Goal: Transaction & Acquisition: Purchase product/service

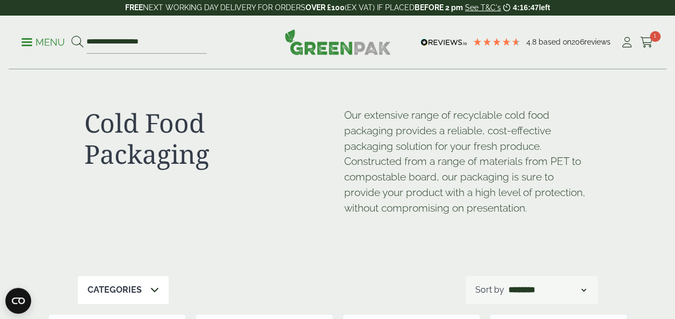
click at [32, 38] on p "Menu" at bounding box center [43, 42] width 44 height 13
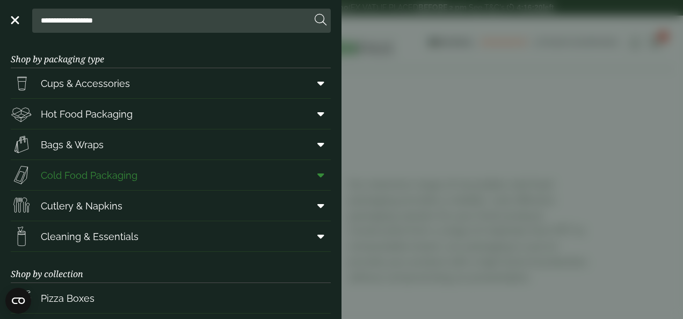
click at [192, 177] on link "Cold Food Packaging" at bounding box center [171, 175] width 320 height 30
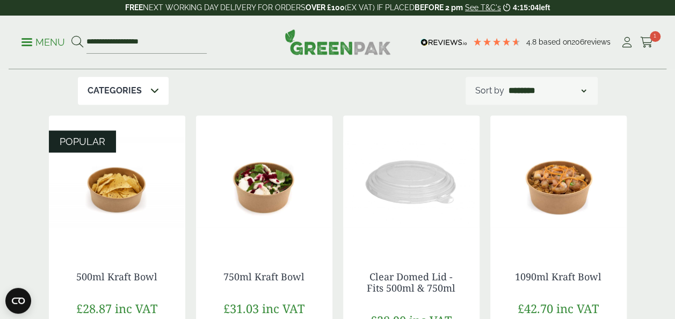
scroll to position [213, 0]
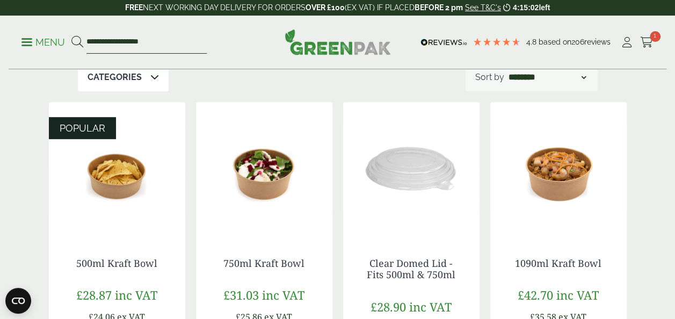
click at [158, 45] on input "**********" at bounding box center [146, 42] width 120 height 23
type input "*"
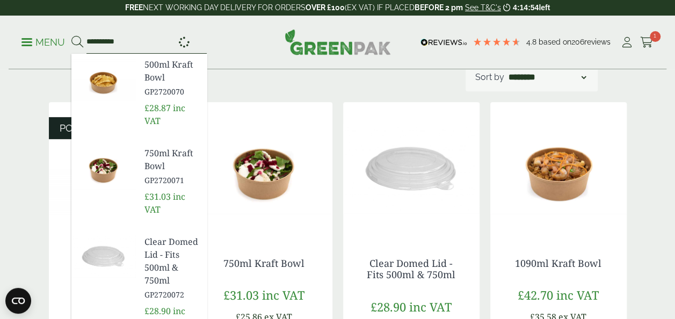
type input "**********"
click at [71, 35] on button at bounding box center [77, 42] width 12 height 14
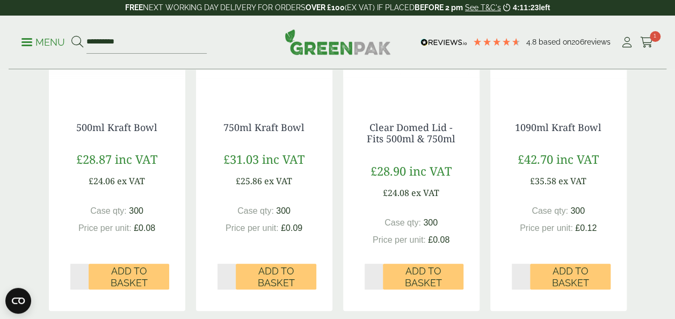
scroll to position [268, 0]
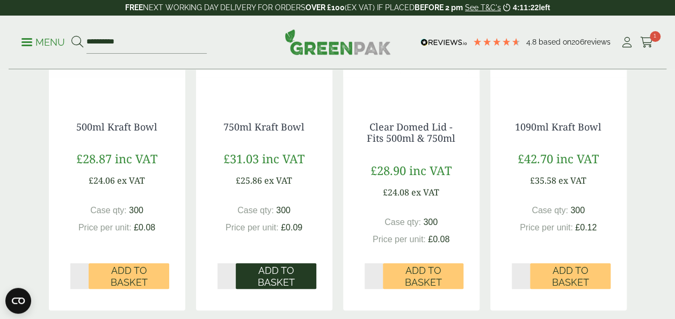
click at [277, 274] on span "Add to Basket" at bounding box center [276, 276] width 66 height 23
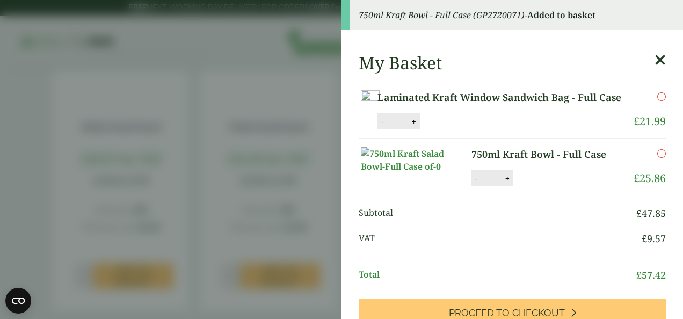
click at [655, 62] on icon at bounding box center [660, 60] width 11 height 15
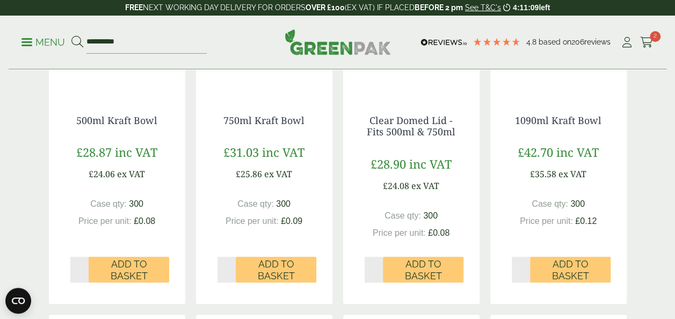
scroll to position [275, 0]
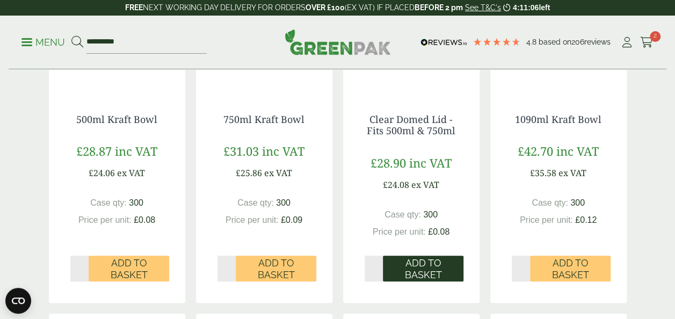
click at [416, 271] on span "Add to Basket" at bounding box center [424, 268] width 66 height 23
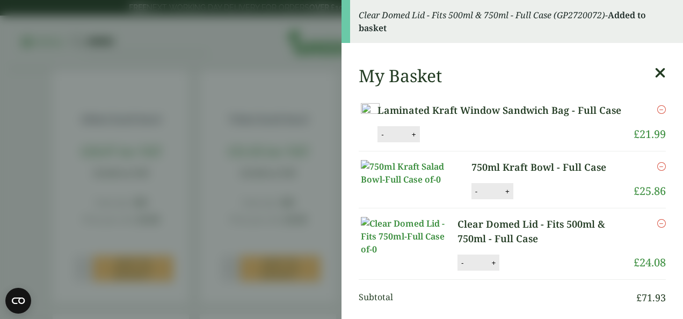
click at [655, 75] on icon at bounding box center [660, 73] width 11 height 15
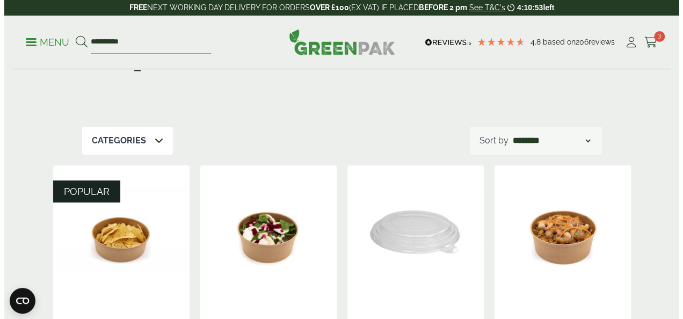
scroll to position [0, 0]
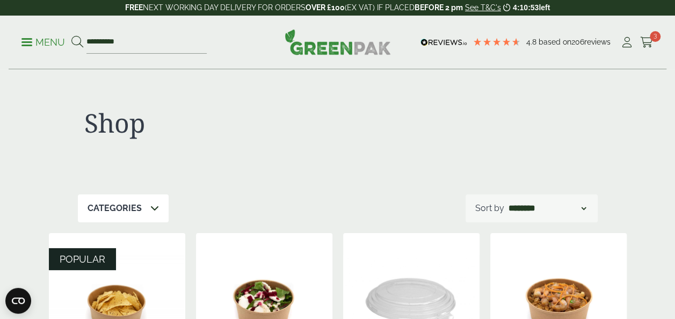
click at [33, 59] on div "**********" at bounding box center [338, 43] width 658 height 54
click at [28, 46] on link "Menu" at bounding box center [43, 41] width 44 height 11
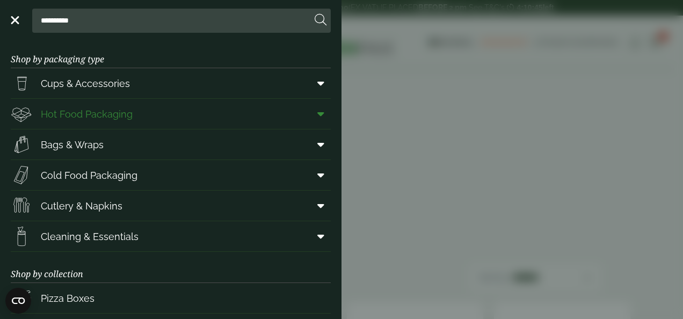
click at [309, 115] on span at bounding box center [319, 114] width 24 height 20
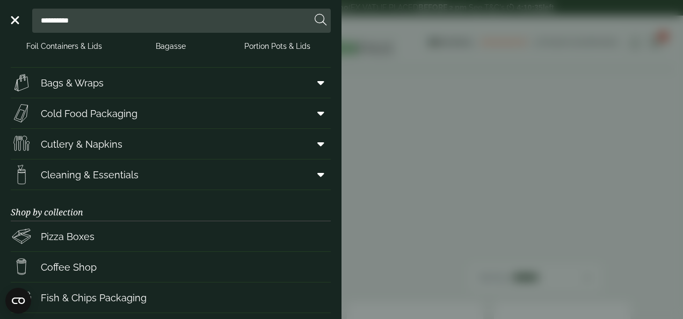
scroll to position [418, 0]
click at [307, 178] on span at bounding box center [319, 173] width 24 height 20
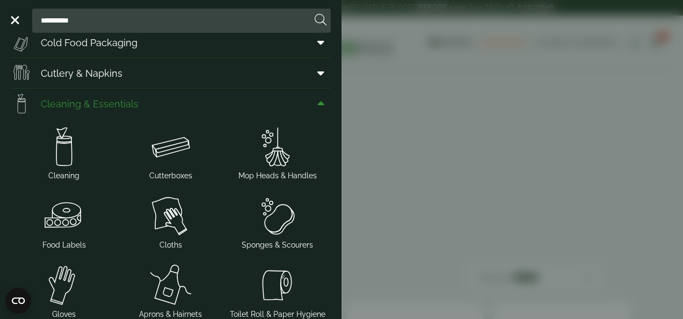
scroll to position [489, 0]
click at [50, 105] on span "Cleaning & Essentials" at bounding box center [90, 103] width 98 height 15
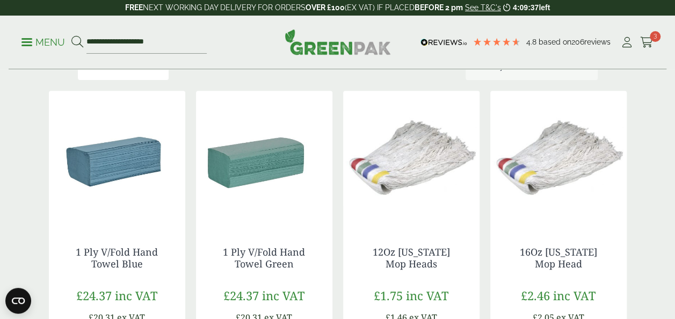
scroll to position [174, 0]
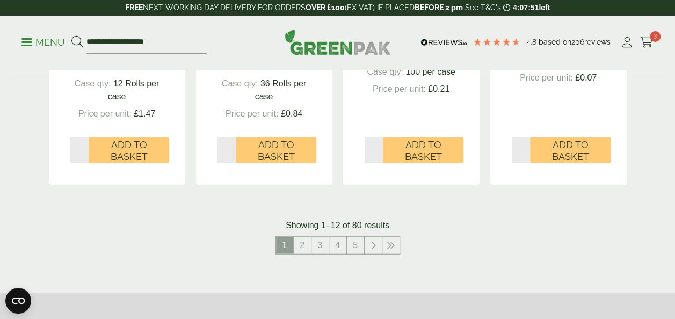
scroll to position [1196, 0]
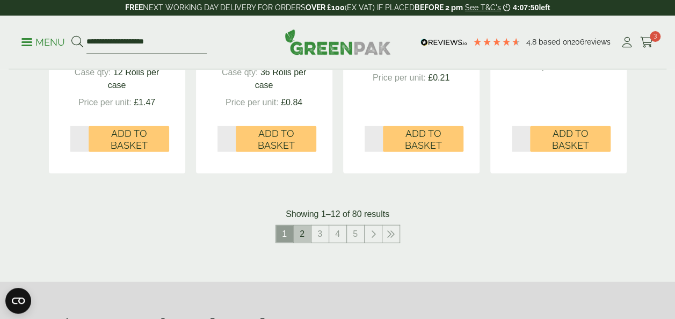
click at [299, 237] on link "2" at bounding box center [302, 234] width 17 height 17
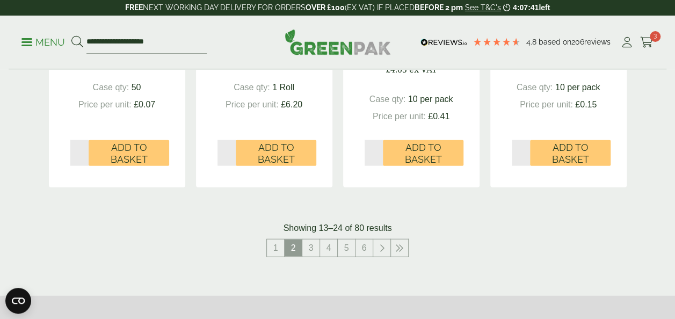
scroll to position [1169, 0]
click at [308, 251] on link "3" at bounding box center [310, 248] width 17 height 17
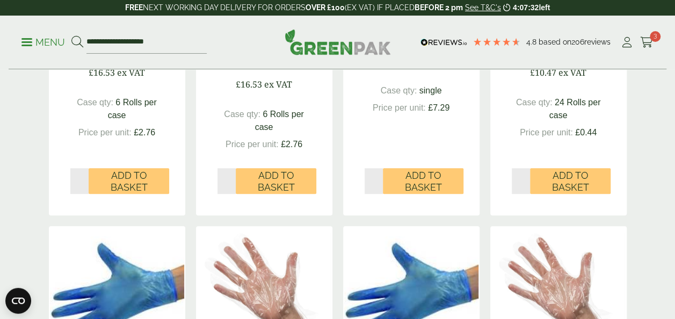
scroll to position [430, 0]
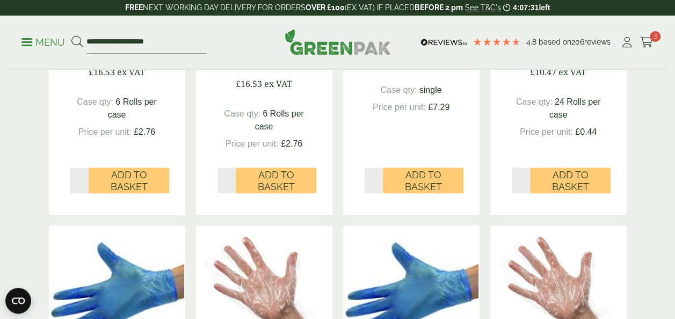
click at [61, 214] on div "Jumbo Toilet Tissue 60mm Core - 6 x 300m rolls PR463 £19.84 inc VAT £16.53 ex V…" at bounding box center [117, 23] width 136 height 381
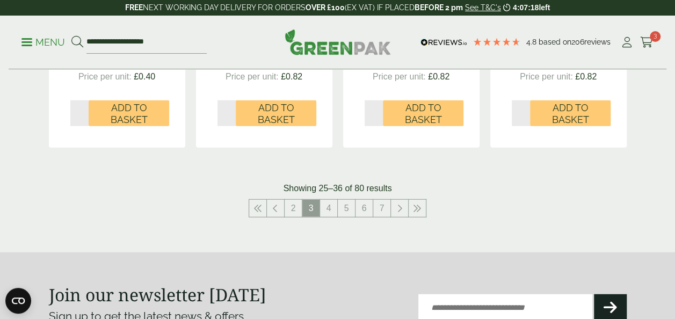
scroll to position [1223, 0]
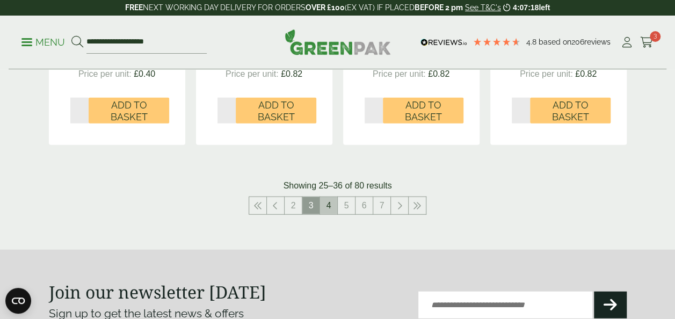
click at [330, 211] on link "4" at bounding box center [328, 205] width 17 height 17
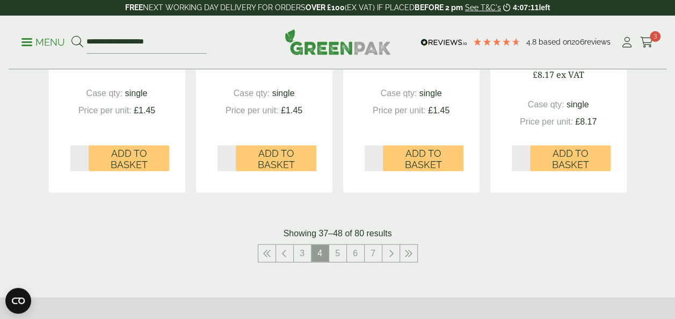
scroll to position [1197, 0]
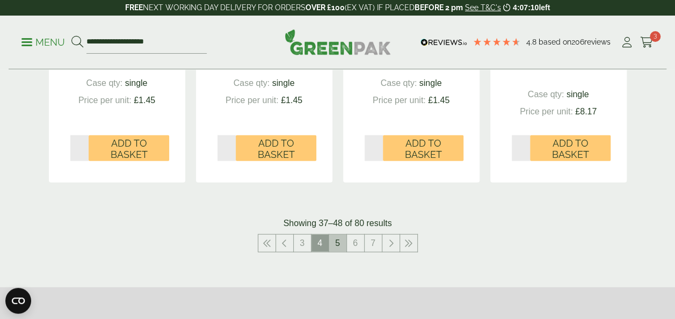
click at [337, 241] on link "5" at bounding box center [337, 243] width 17 height 17
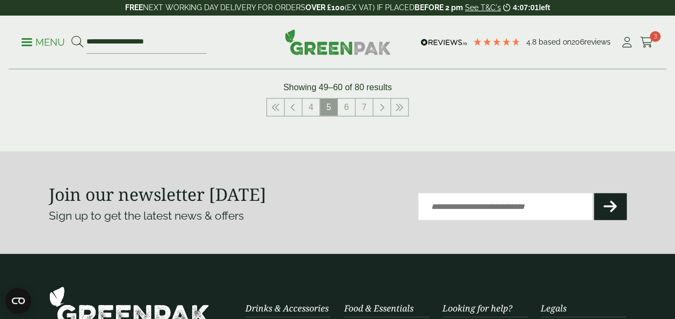
scroll to position [1313, 0]
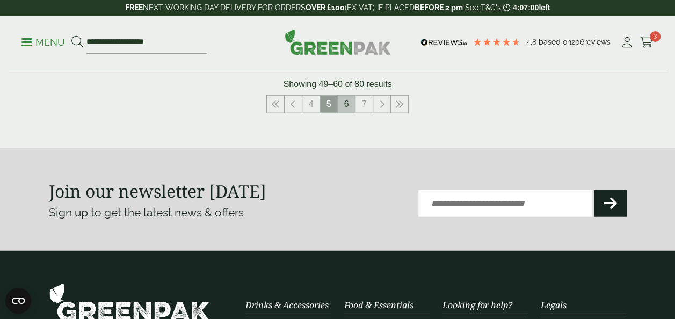
click at [343, 112] on link "6" at bounding box center [346, 104] width 17 height 17
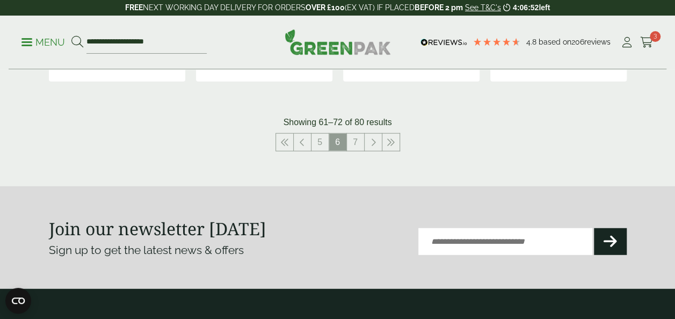
scroll to position [1312, 0]
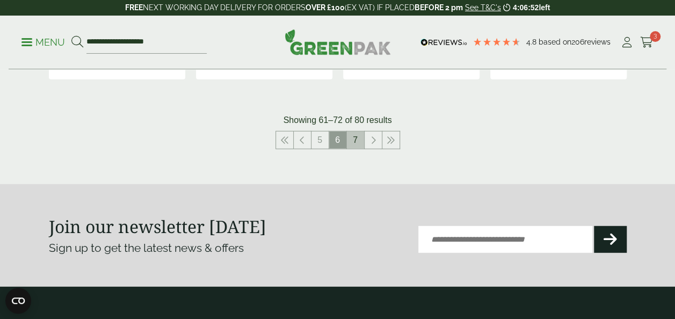
click at [349, 142] on link "7" at bounding box center [355, 140] width 17 height 17
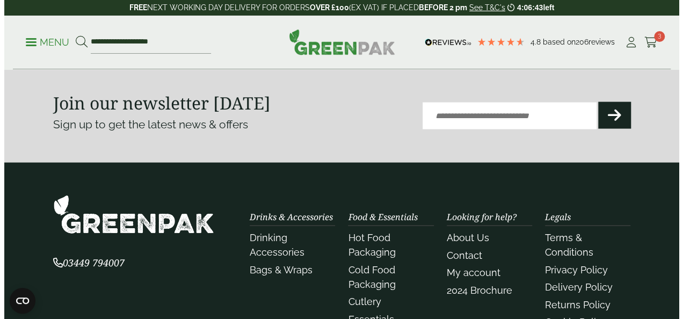
scroll to position [1023, 0]
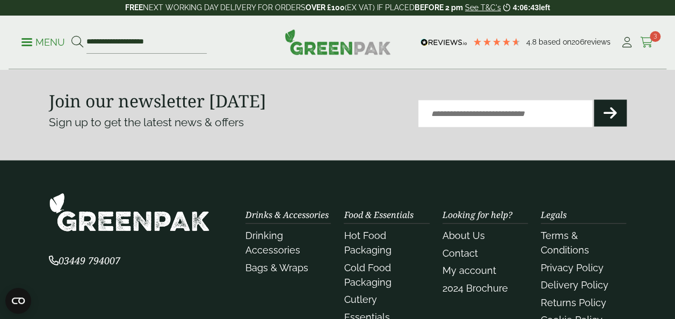
click at [654, 34] on span "3" at bounding box center [655, 36] width 11 height 11
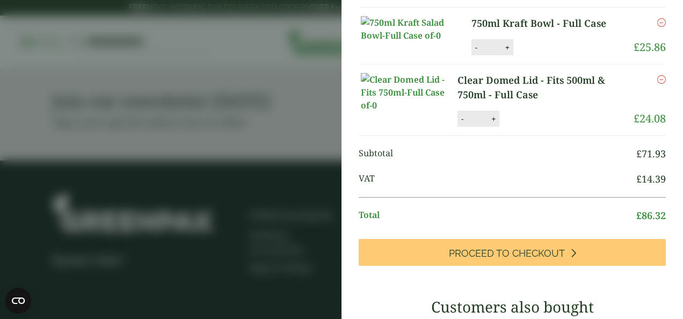
scroll to position [142, 0]
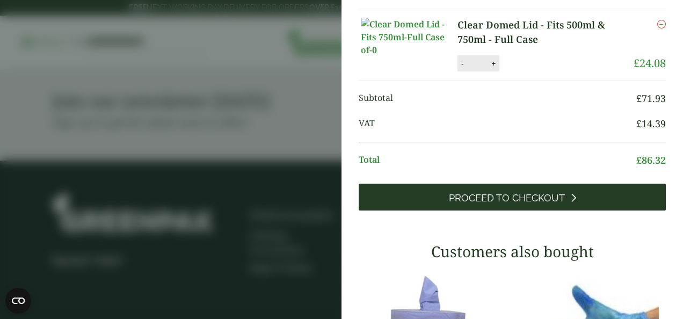
click at [455, 204] on span "Proceed to Checkout" at bounding box center [507, 198] width 116 height 12
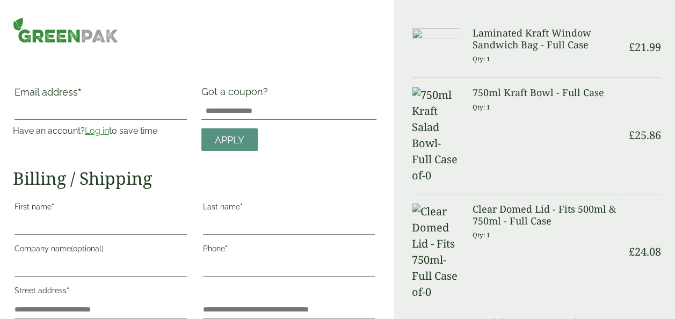
click at [96, 134] on link "Log in" at bounding box center [97, 131] width 24 height 10
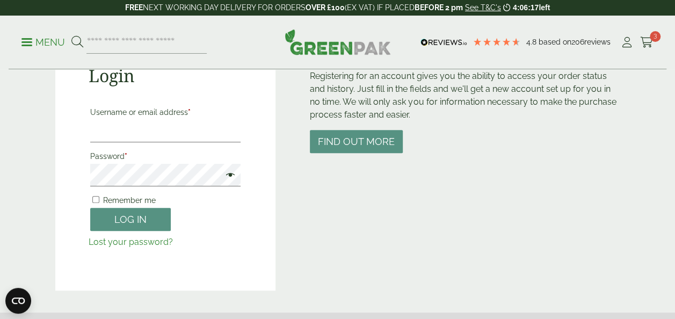
scroll to position [138, 0]
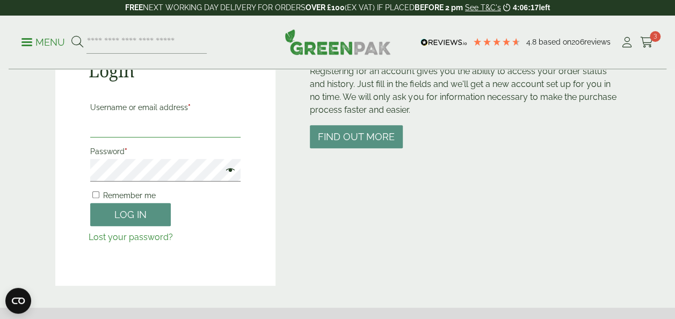
click at [125, 136] on input "Username or email address *" at bounding box center [165, 126] width 151 height 23
click at [178, 131] on input "**********" at bounding box center [165, 126] width 151 height 23
type input "*"
type input "**********"
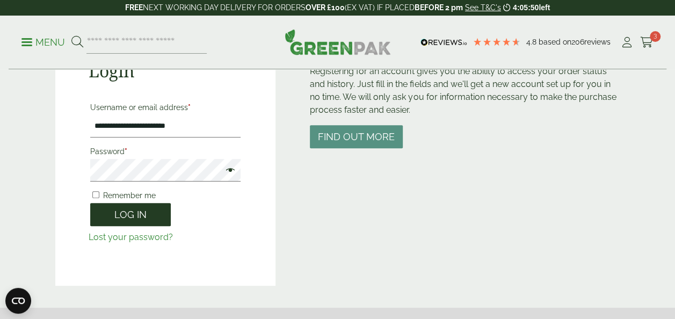
click at [150, 209] on button "Log in" at bounding box center [130, 214] width 81 height 23
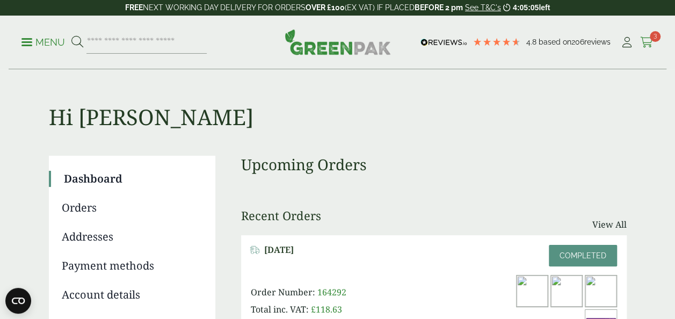
click at [646, 44] on icon at bounding box center [646, 42] width 13 height 11
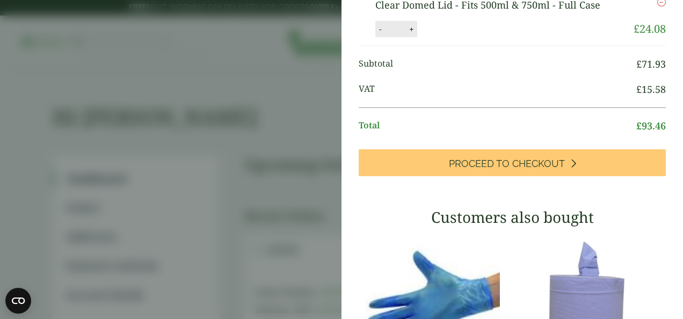
scroll to position [156, 0]
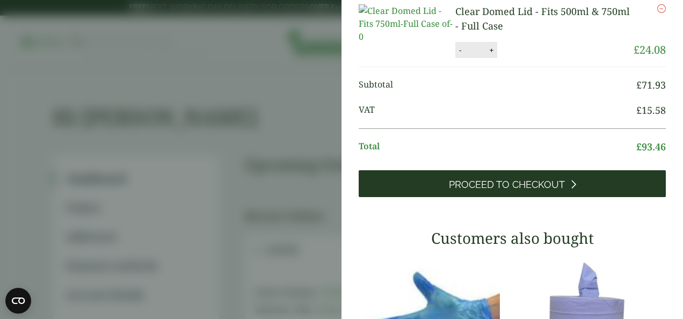
click at [594, 197] on link "Proceed to Checkout" at bounding box center [512, 183] width 307 height 27
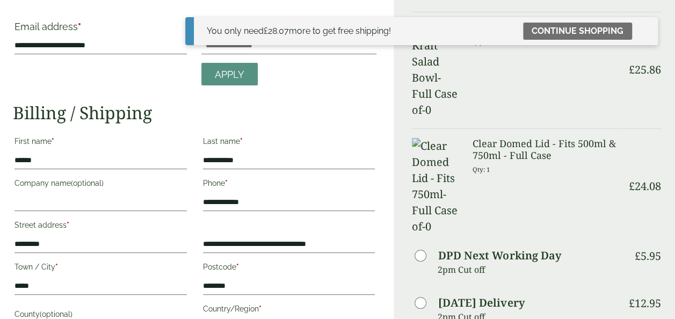
scroll to position [86, 0]
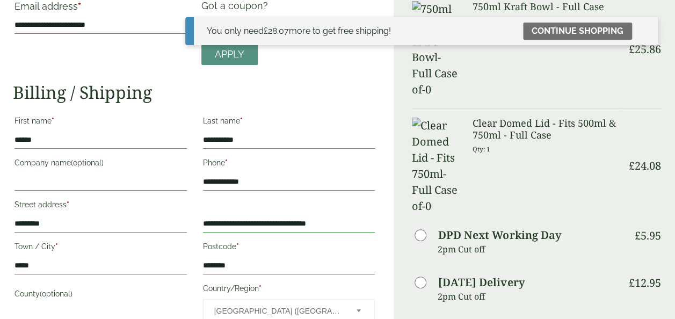
click at [223, 222] on input "**********" at bounding box center [289, 223] width 172 height 17
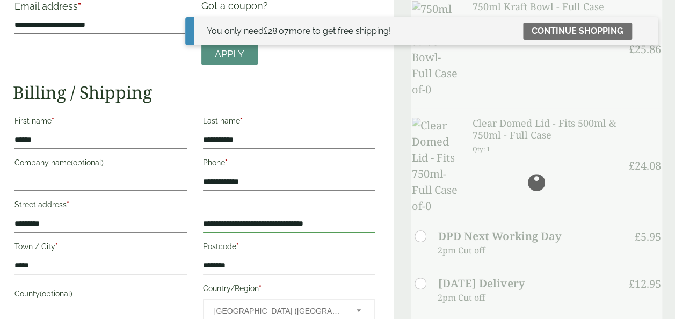
type input "**********"
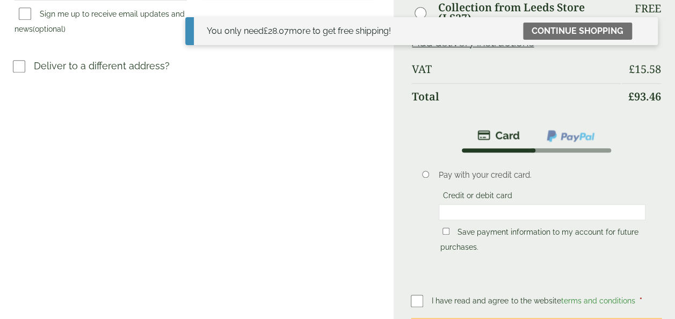
scroll to position [406, 0]
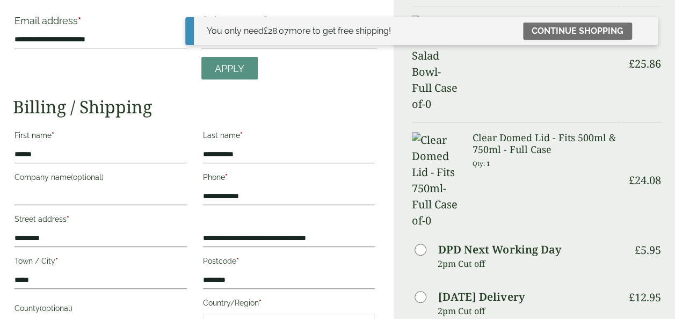
scroll to position [0, 0]
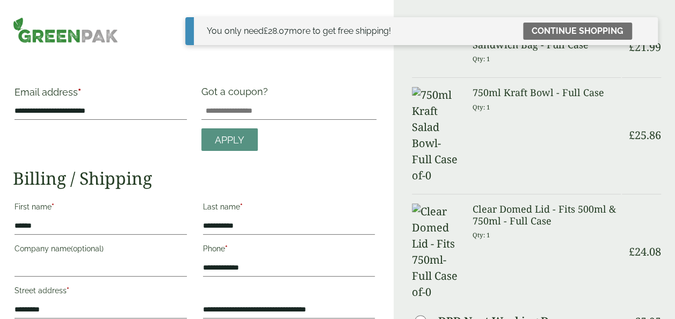
click at [575, 65] on p "Qty: 1" at bounding box center [546, 58] width 149 height 17
click at [596, 30] on link "Continue shopping" at bounding box center [577, 31] width 109 height 17
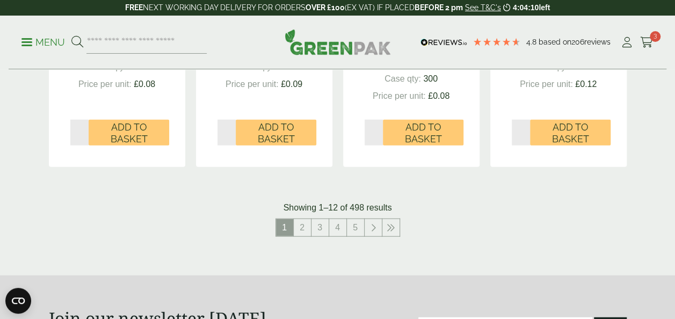
scroll to position [1150, 0]
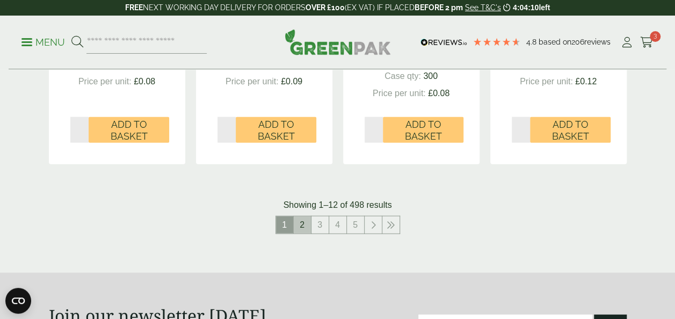
click at [306, 223] on link "2" at bounding box center [302, 224] width 17 height 17
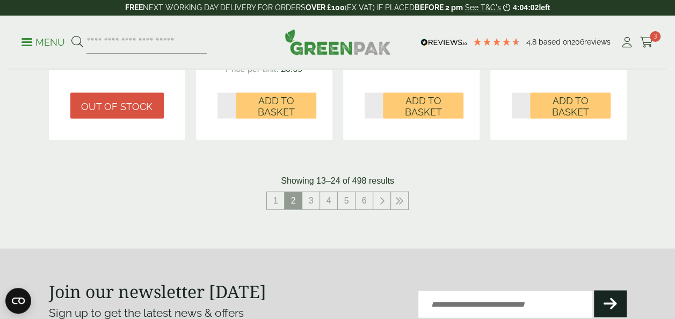
scroll to position [1159, 0]
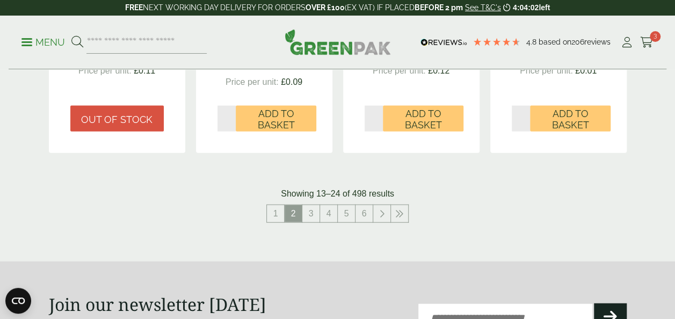
click at [311, 220] on link "3" at bounding box center [310, 213] width 17 height 17
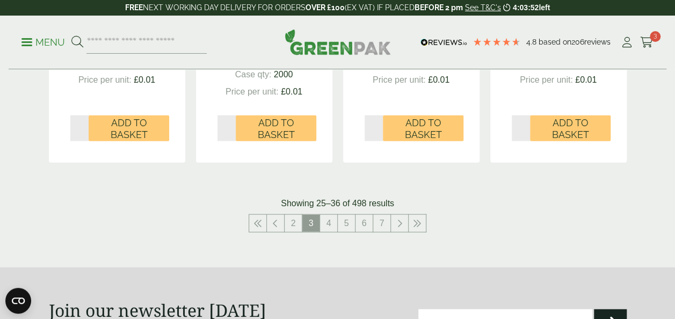
scroll to position [1162, 0]
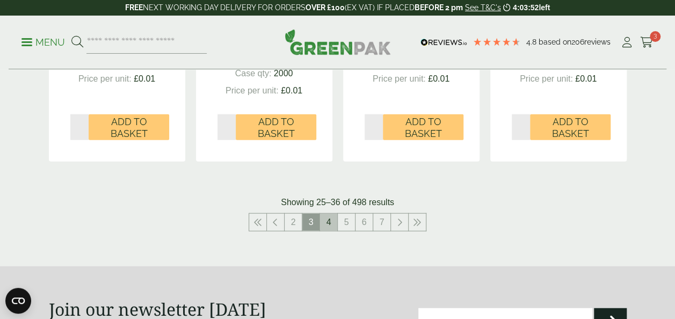
click at [326, 224] on link "4" at bounding box center [328, 222] width 17 height 17
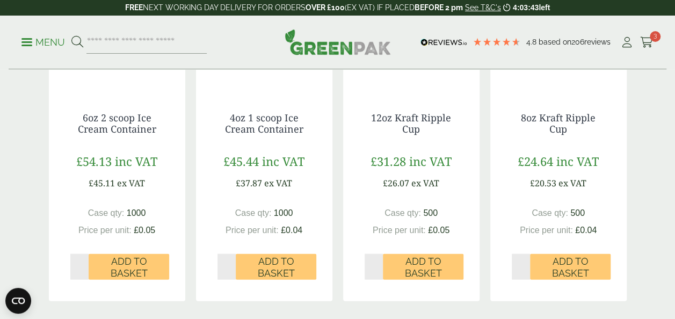
scroll to position [1140, 0]
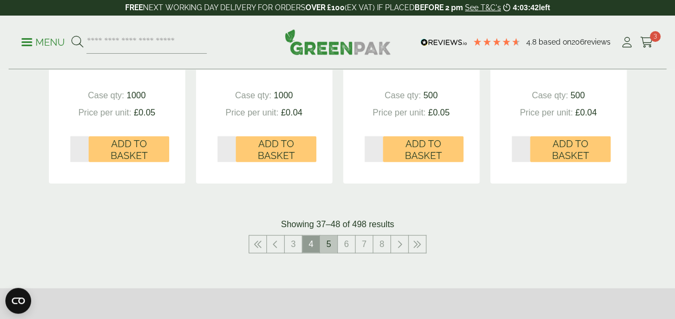
click at [324, 243] on link "5" at bounding box center [328, 244] width 17 height 17
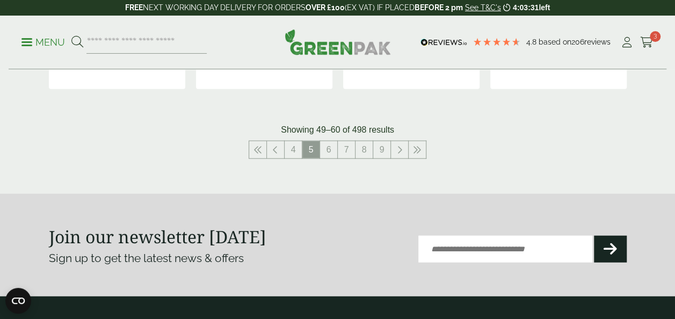
scroll to position [1216, 0]
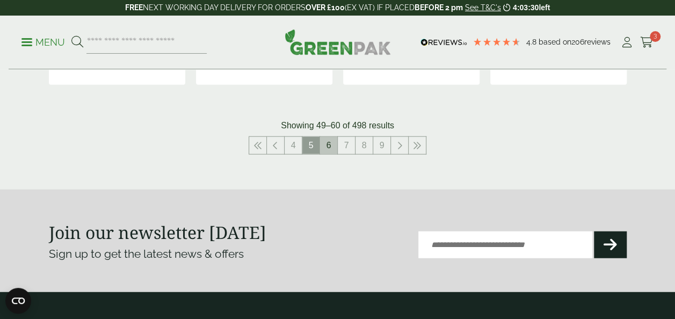
click at [326, 147] on link "6" at bounding box center [328, 145] width 17 height 17
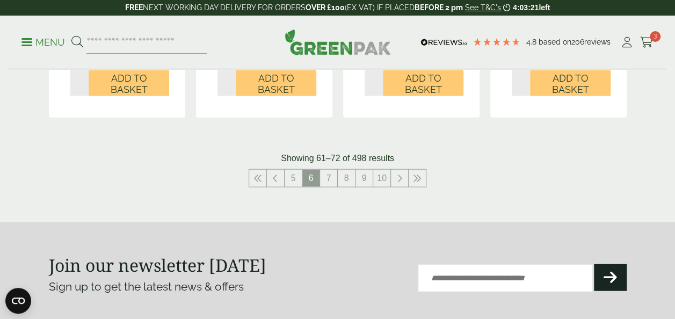
scroll to position [1173, 0]
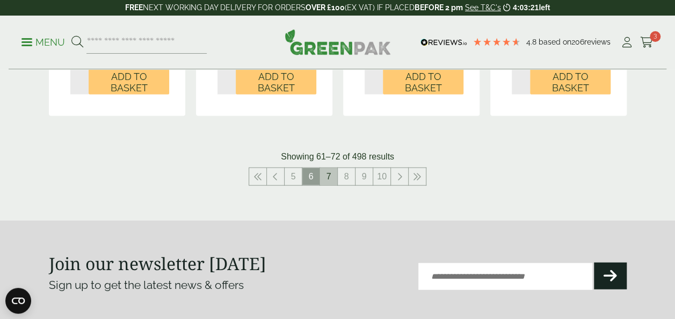
click at [332, 183] on link "7" at bounding box center [328, 176] width 17 height 17
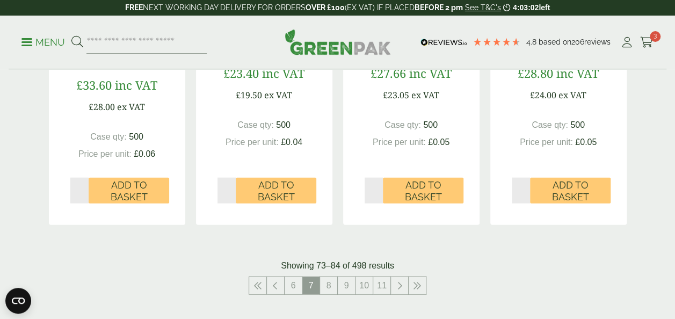
scroll to position [1119, 0]
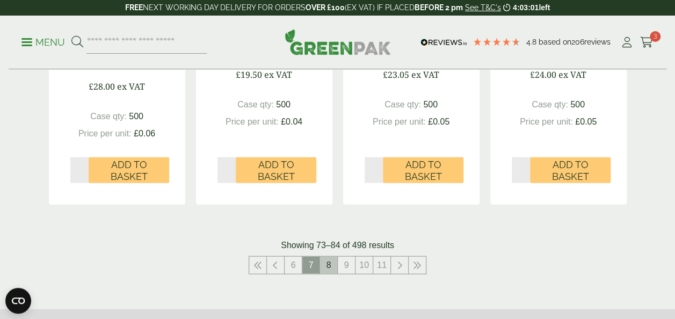
click at [327, 267] on link "8" at bounding box center [328, 265] width 17 height 17
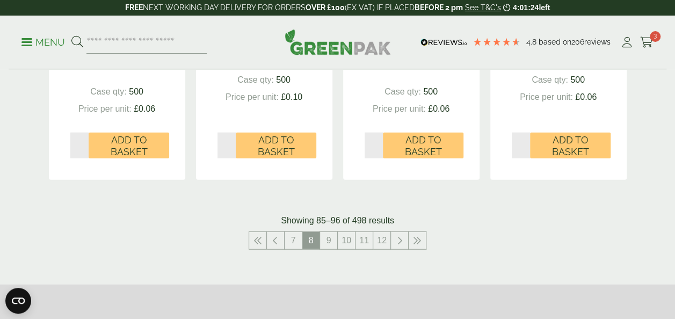
scroll to position [1172, 0]
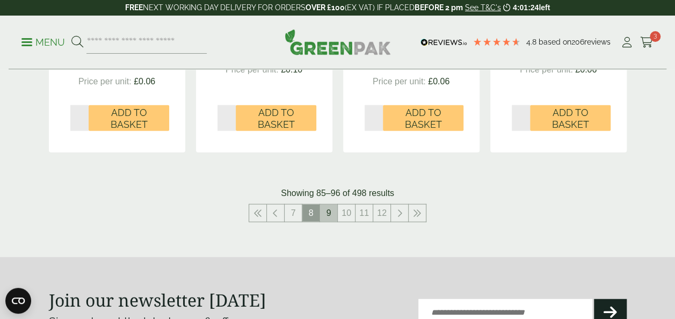
click at [324, 205] on link "9" at bounding box center [328, 213] width 17 height 17
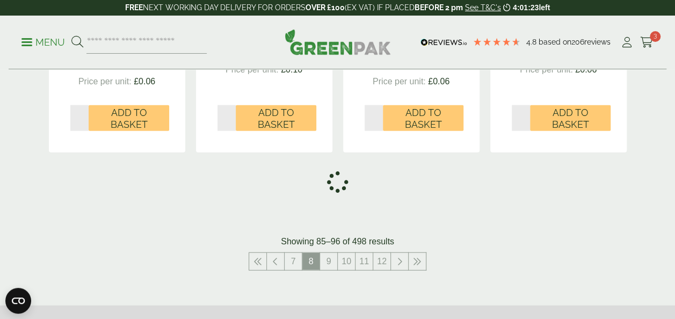
drag, startPoint x: 324, startPoint y: 201, endPoint x: 208, endPoint y: 243, distance: 123.4
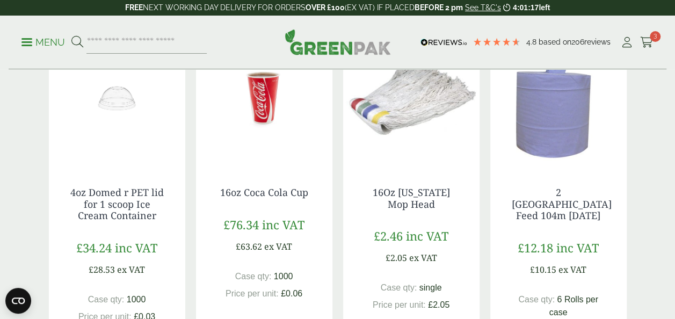
scroll to position [1066, 0]
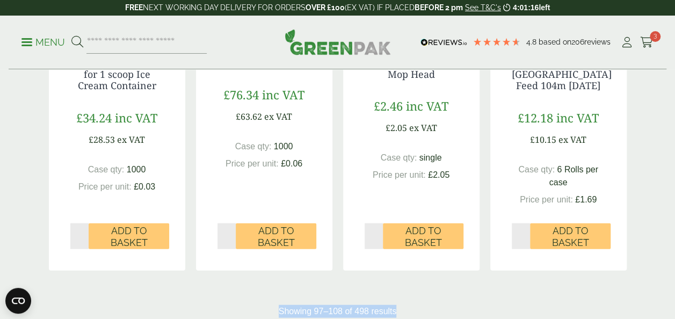
click at [625, 239] on div "2 [GEOGRAPHIC_DATA] Feed 104m [DATE] £12.18 inc VAT £10.15 ex VAT Case qty: 6 R…" at bounding box center [558, 152] width 136 height 235
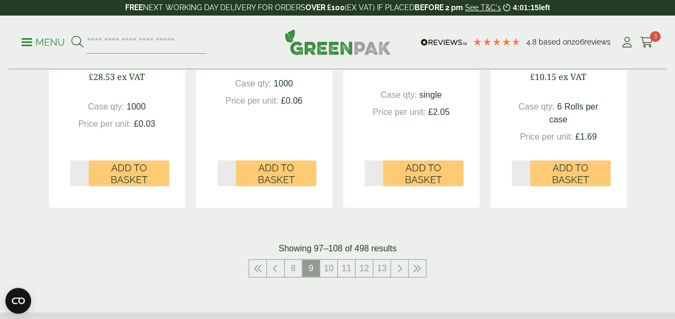
scroll to position [1144, 0]
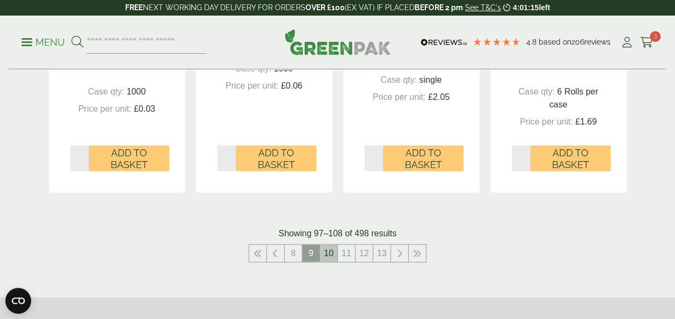
click at [327, 249] on link "10" at bounding box center [328, 253] width 17 height 17
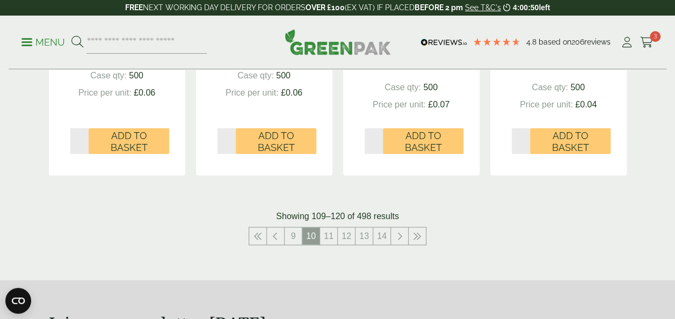
scroll to position [1178, 0]
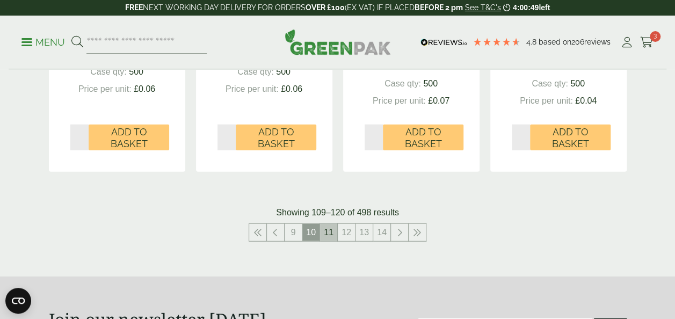
click at [335, 233] on link "11" at bounding box center [328, 232] width 17 height 17
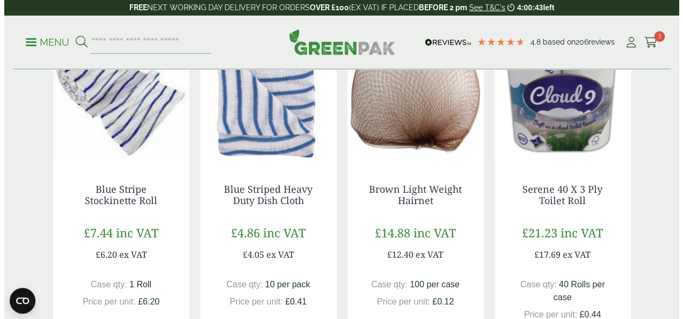
scroll to position [572, 0]
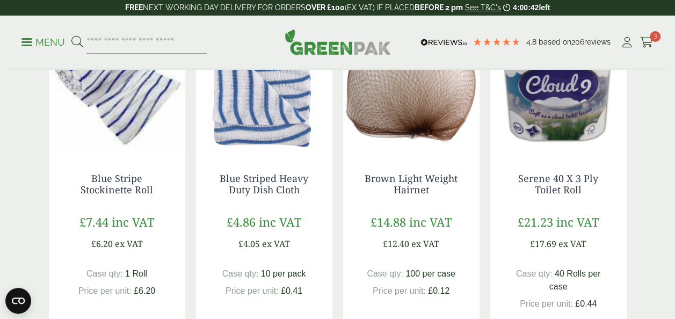
click at [22, 42] on span at bounding box center [26, 42] width 11 height 2
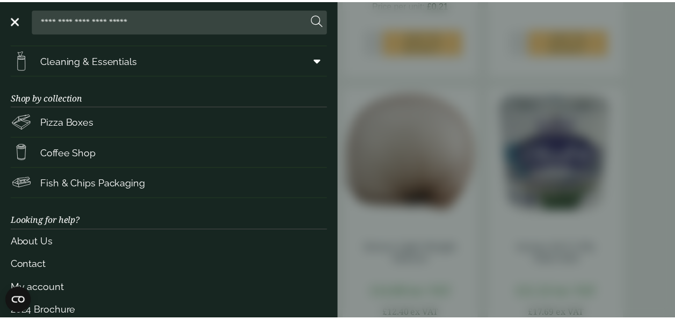
scroll to position [188, 0]
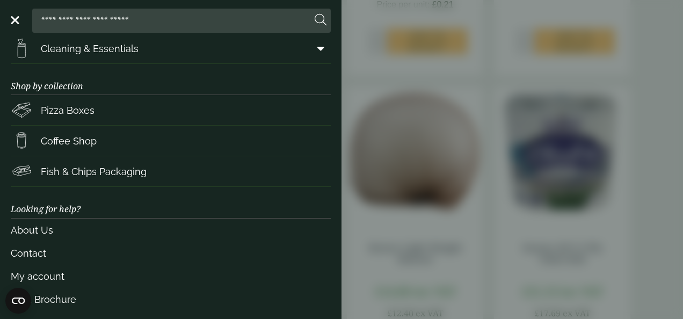
click at [424, 42] on aside "Close Shop by packaging type Cups & Accessories Hot Drink Paper Cups Smoothie C…" at bounding box center [341, 159] width 683 height 319
